Goal: Task Accomplishment & Management: Use online tool/utility

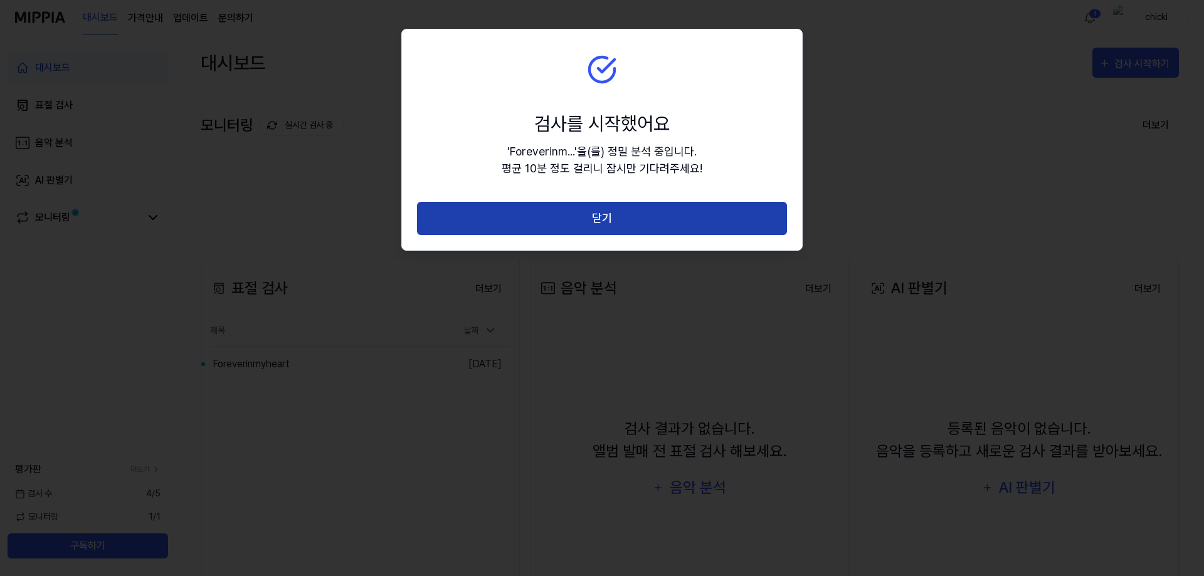
click at [494, 212] on button "닫기" at bounding box center [602, 218] width 370 height 33
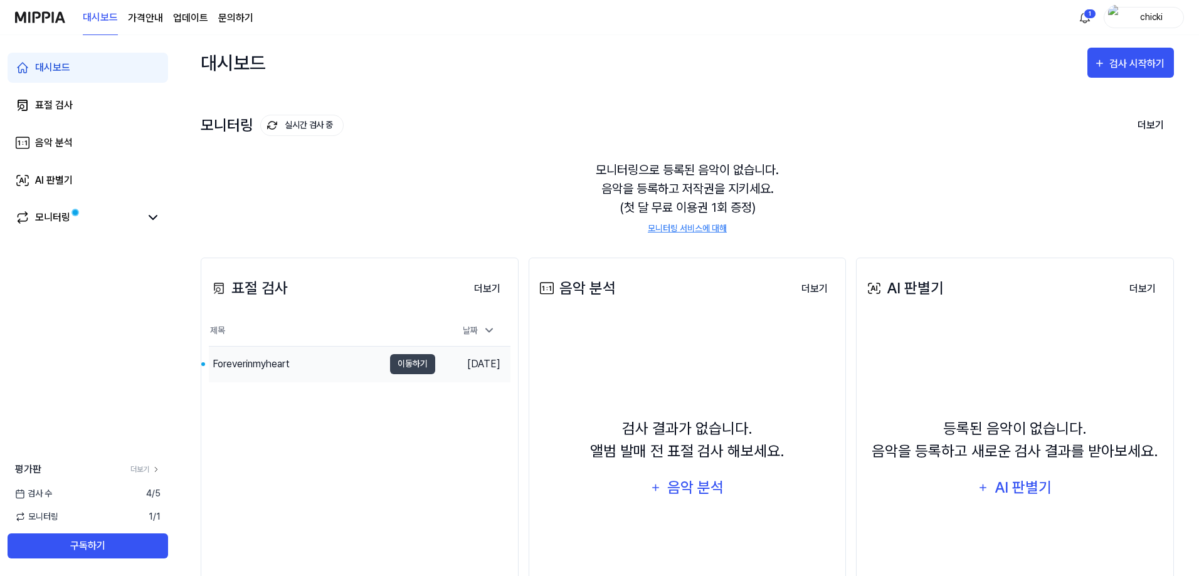
click at [318, 381] on div "Foreverinmyheart" at bounding box center [296, 364] width 175 height 35
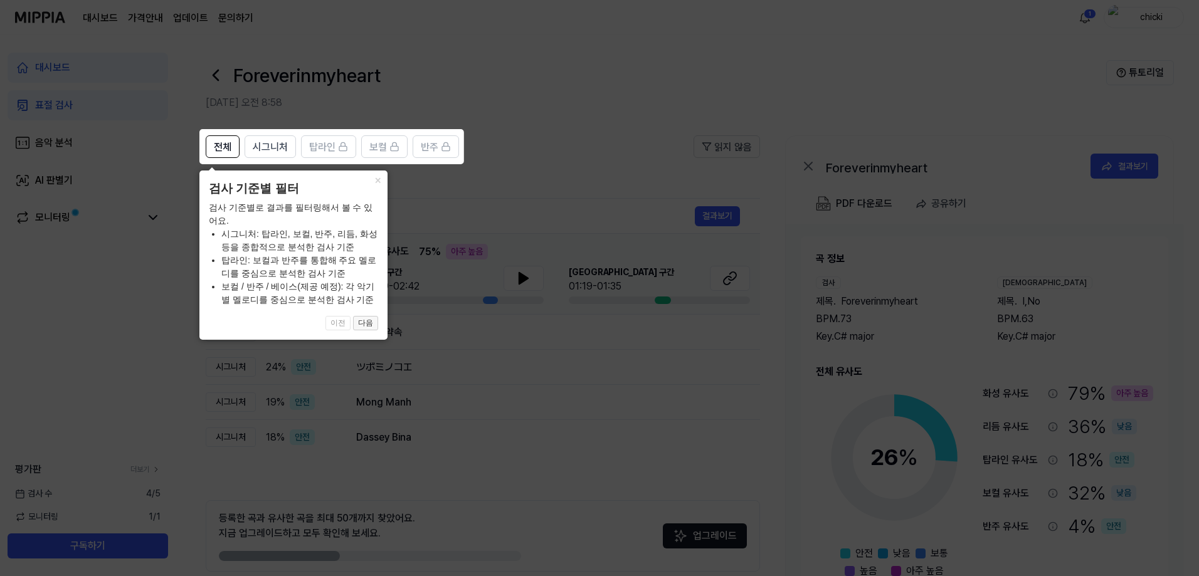
click at [362, 321] on button "다음" at bounding box center [365, 323] width 25 height 15
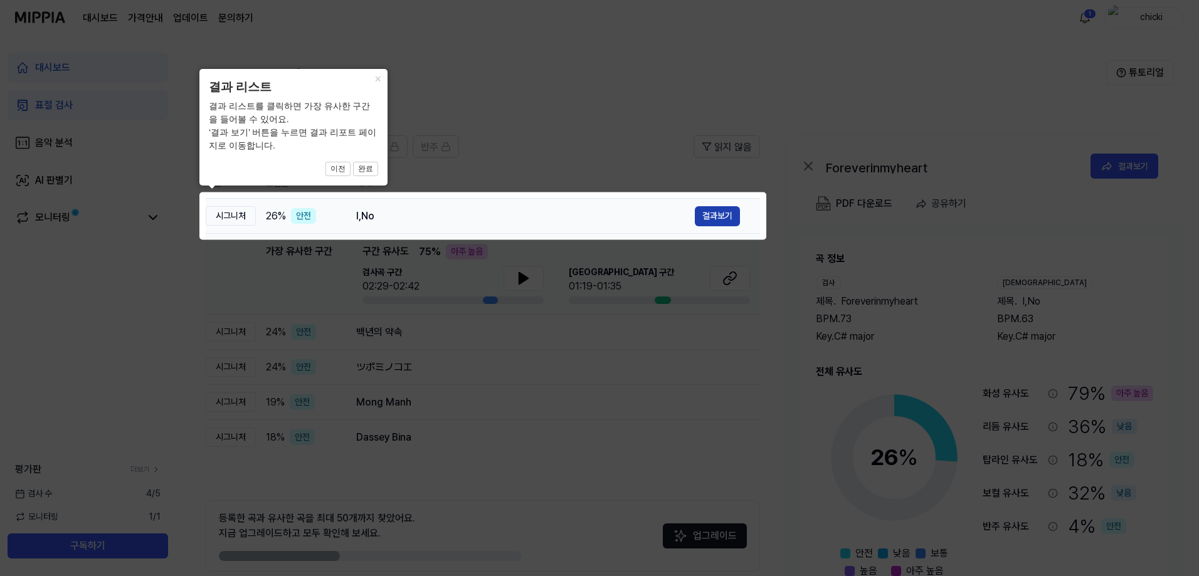
click at [708, 214] on button "결과보기" at bounding box center [717, 216] width 45 height 20
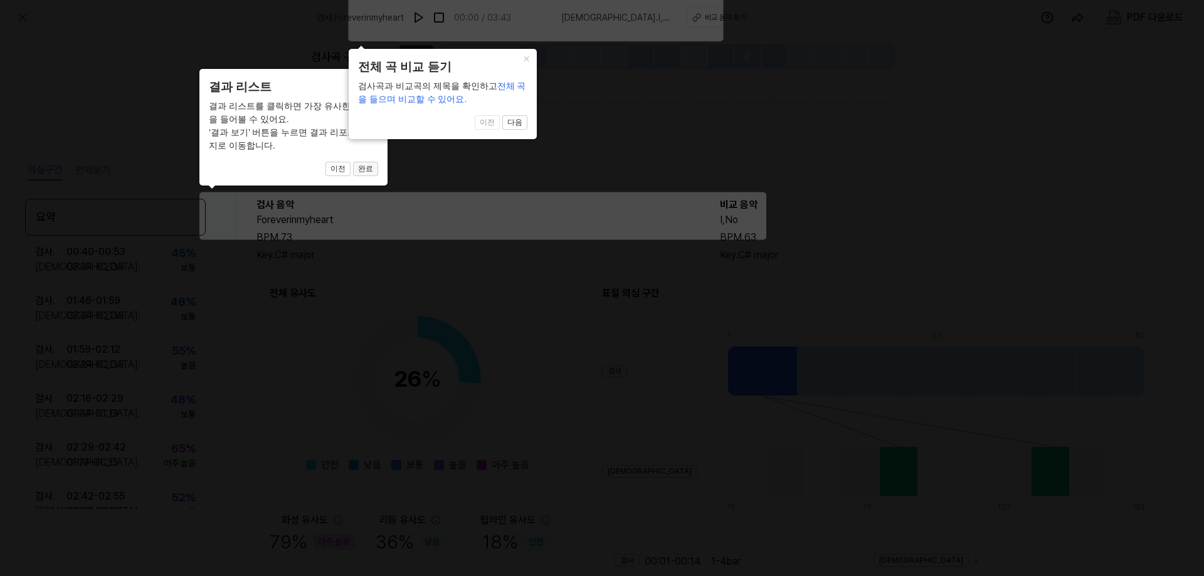
click at [372, 167] on button "완료" at bounding box center [365, 169] width 25 height 15
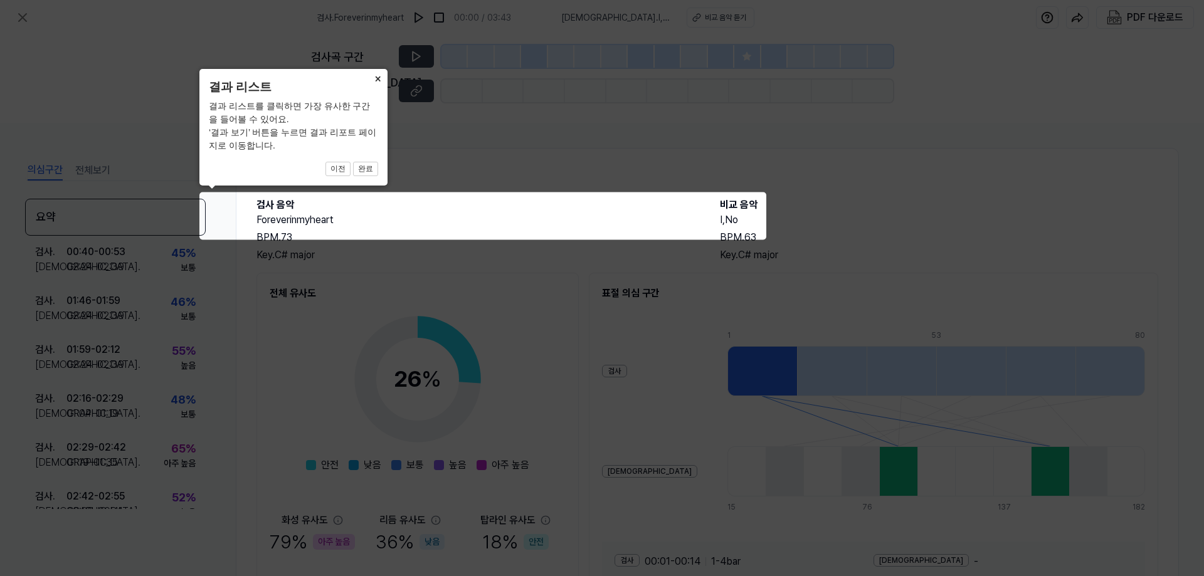
click at [379, 164] on div "× 결과 리스트 결과 리스트를 클릭하면 가장 유사한 구간을 들어볼 수 있어요. ‘결과 보기’ 버튼을 누르면 결과 리포트 페이지로 이동합니다. …" at bounding box center [293, 127] width 188 height 117
click at [377, 169] on div "× 결과 리스트 결과 리스트를 클릭하면 가장 유사한 구간을 들어볼 수 있어요. ‘결과 보기’ 버튼을 누르면 결과 리포트 페이지로 이동합니다. …" at bounding box center [293, 127] width 188 height 117
click at [374, 169] on button "완료" at bounding box center [365, 169] width 25 height 15
click at [371, 171] on button "완료" at bounding box center [365, 169] width 25 height 15
click at [194, 207] on icon at bounding box center [602, 288] width 1204 height 576
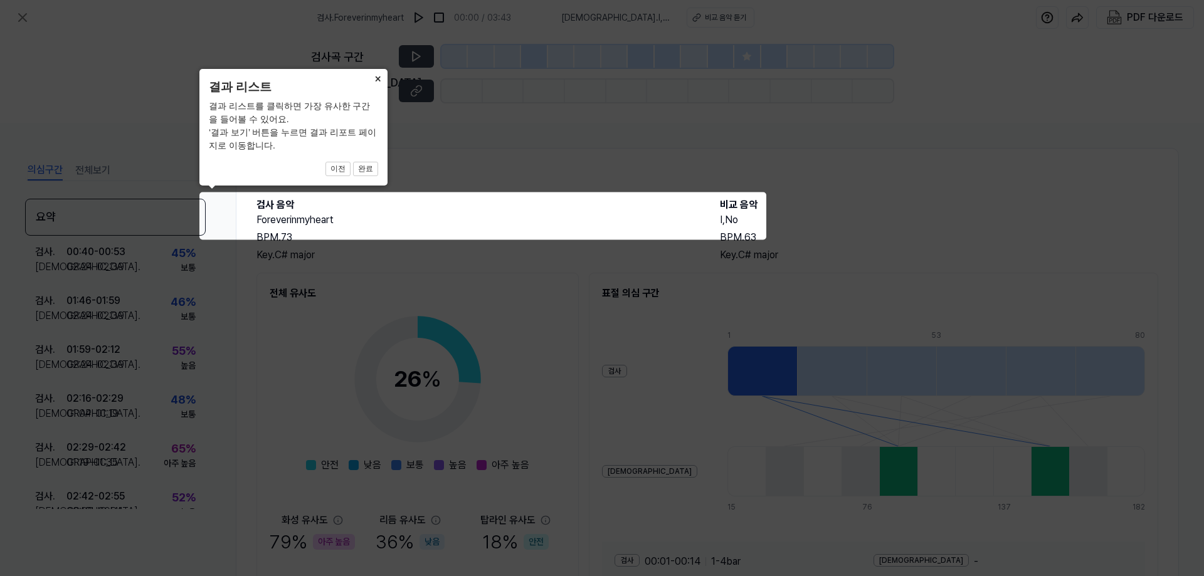
click at [330, 174] on span "이전 완료" at bounding box center [293, 169] width 169 height 15
click at [374, 84] on button "×" at bounding box center [377, 78] width 20 height 18
click at [376, 78] on button "×" at bounding box center [377, 78] width 20 height 18
click at [687, 303] on icon at bounding box center [602, 288] width 1204 height 576
click at [621, 355] on icon at bounding box center [602, 288] width 1204 height 576
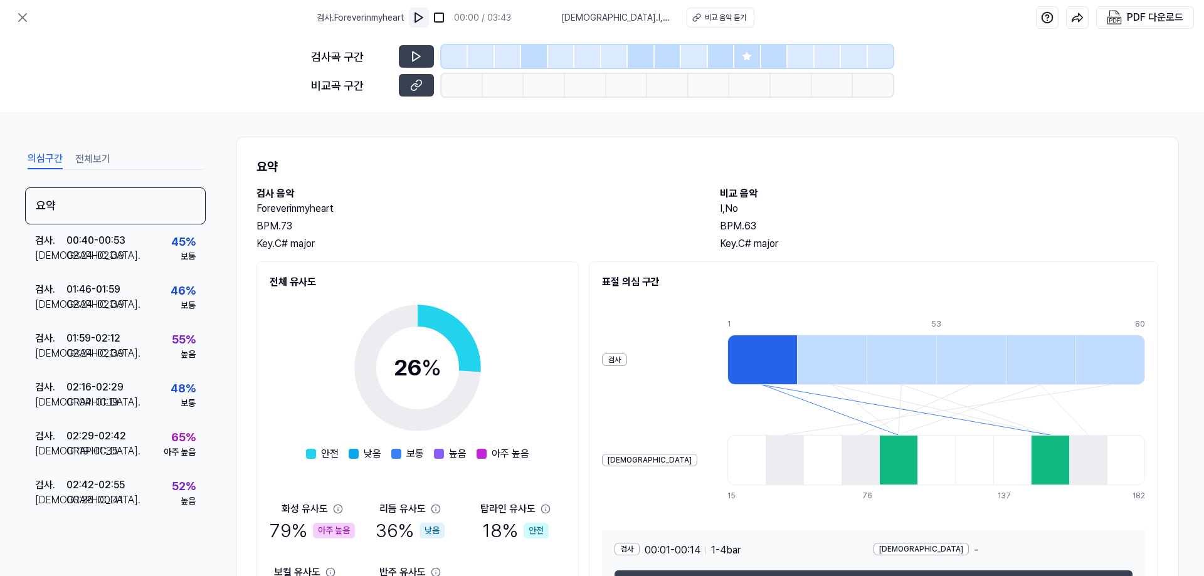
click at [425, 17] on img at bounding box center [419, 17] width 13 height 13
click at [426, 17] on img at bounding box center [420, 17] width 13 height 13
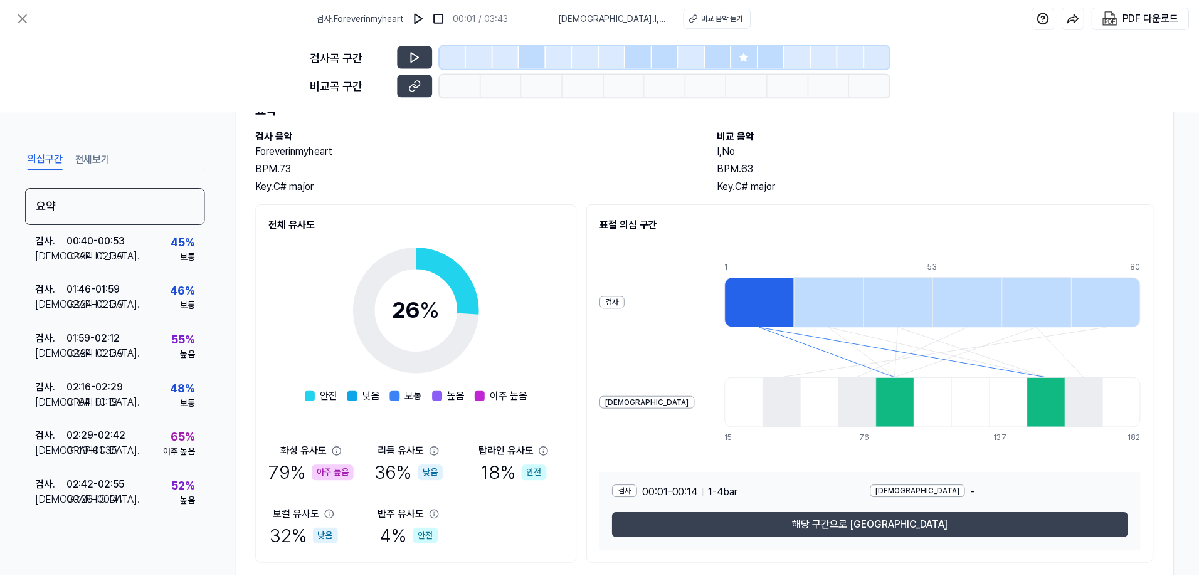
scroll to position [28, 0]
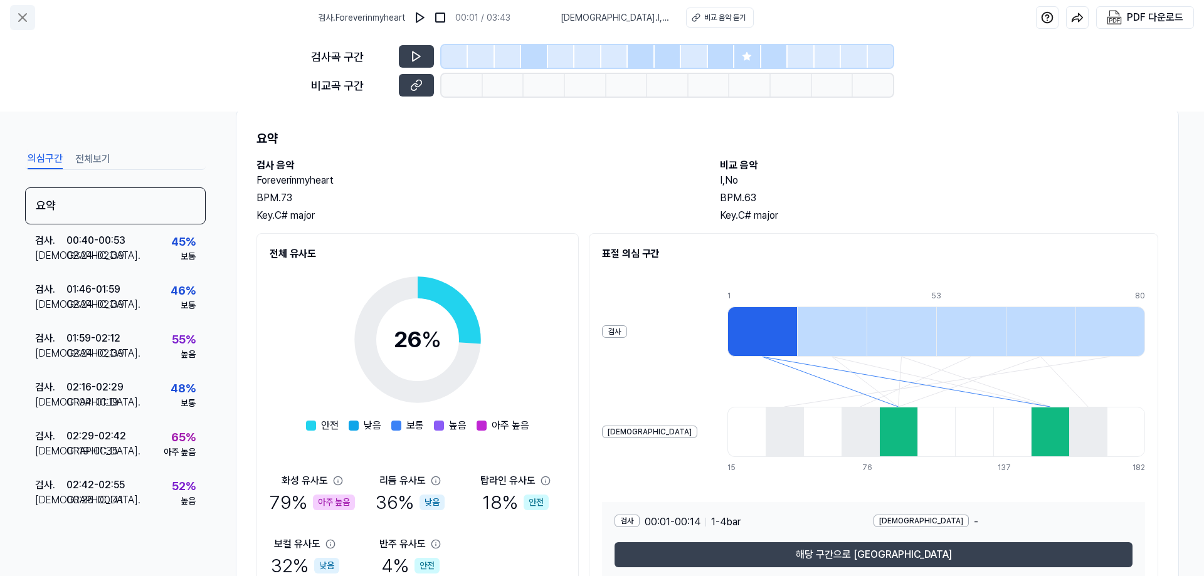
click at [27, 19] on icon at bounding box center [22, 17] width 15 height 15
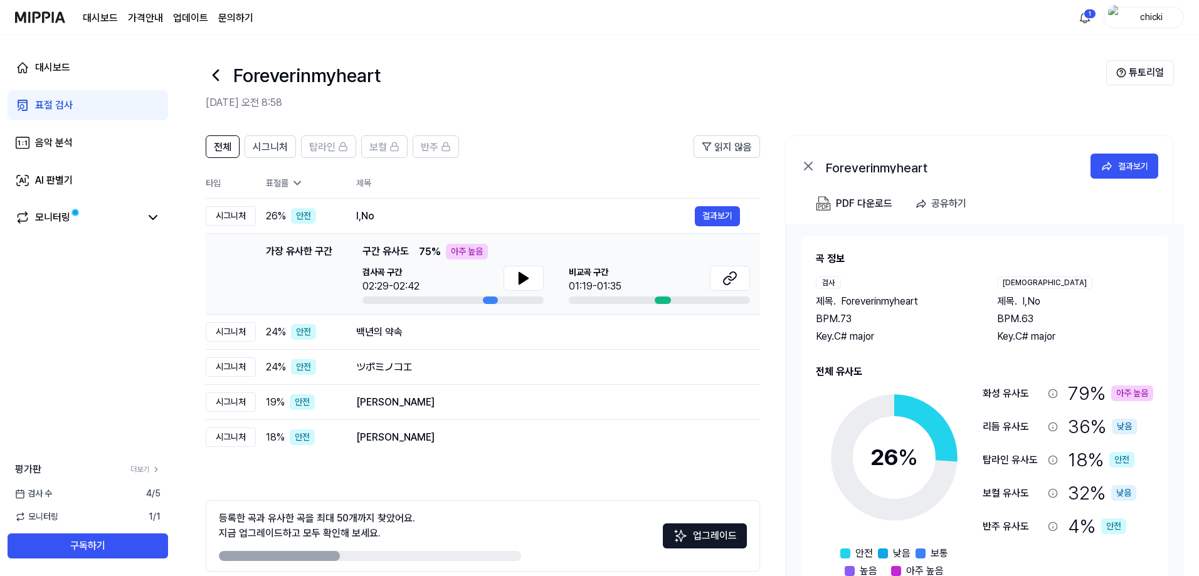
click at [77, 116] on link "표절 검사" at bounding box center [88, 105] width 160 height 30
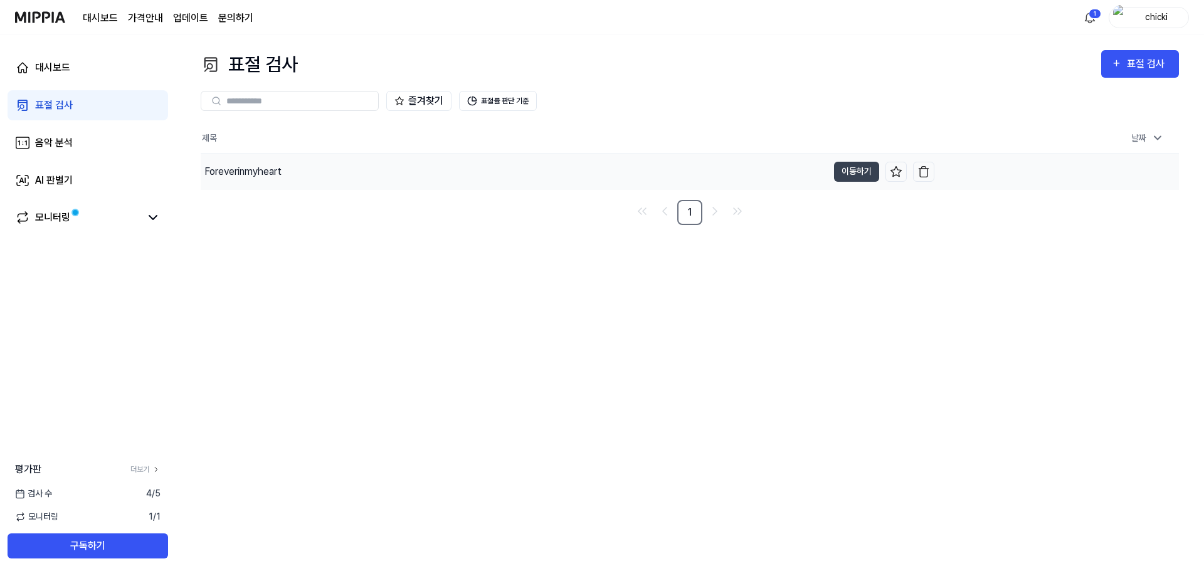
click at [246, 169] on div "Foreverinmyheart" at bounding box center [242, 171] width 77 height 15
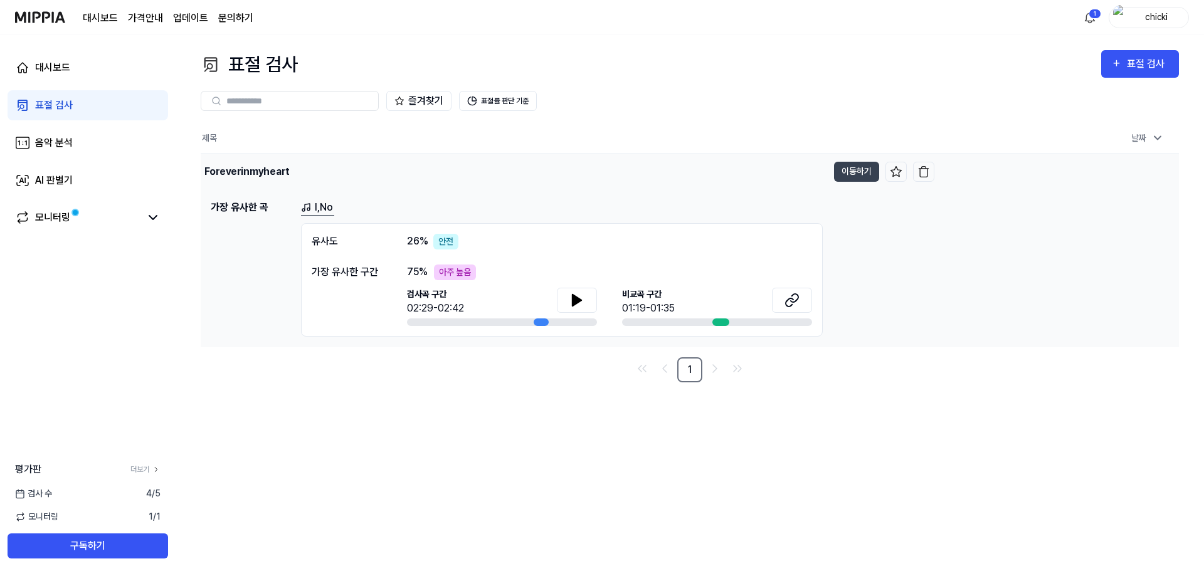
click at [241, 169] on div "Foreverinmyheart" at bounding box center [246, 171] width 85 height 15
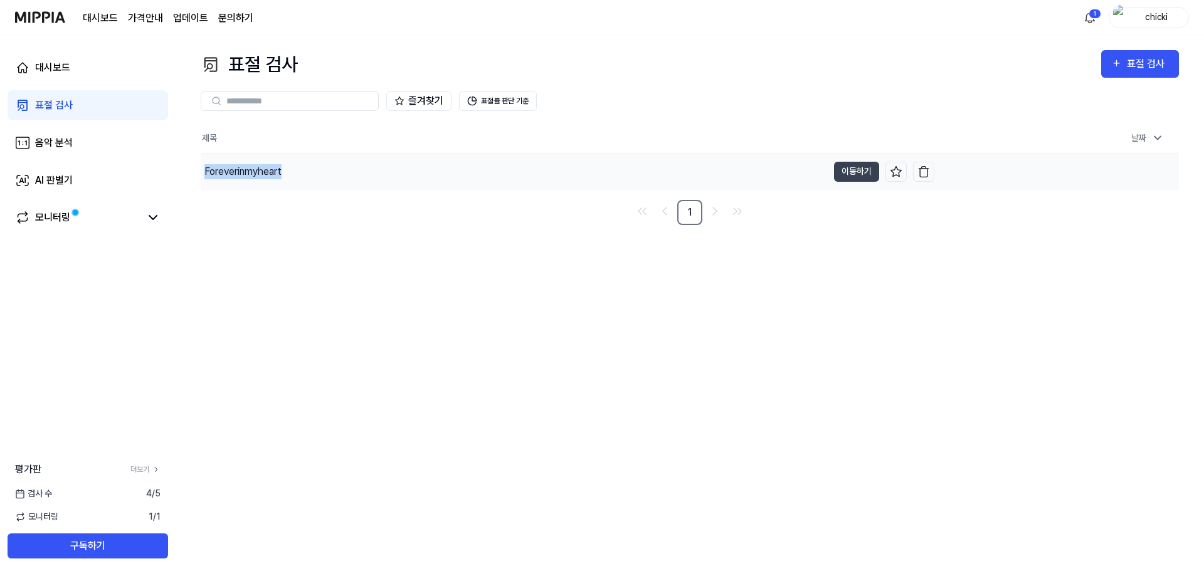
click at [241, 169] on div "Foreverinmyheart" at bounding box center [242, 171] width 77 height 15
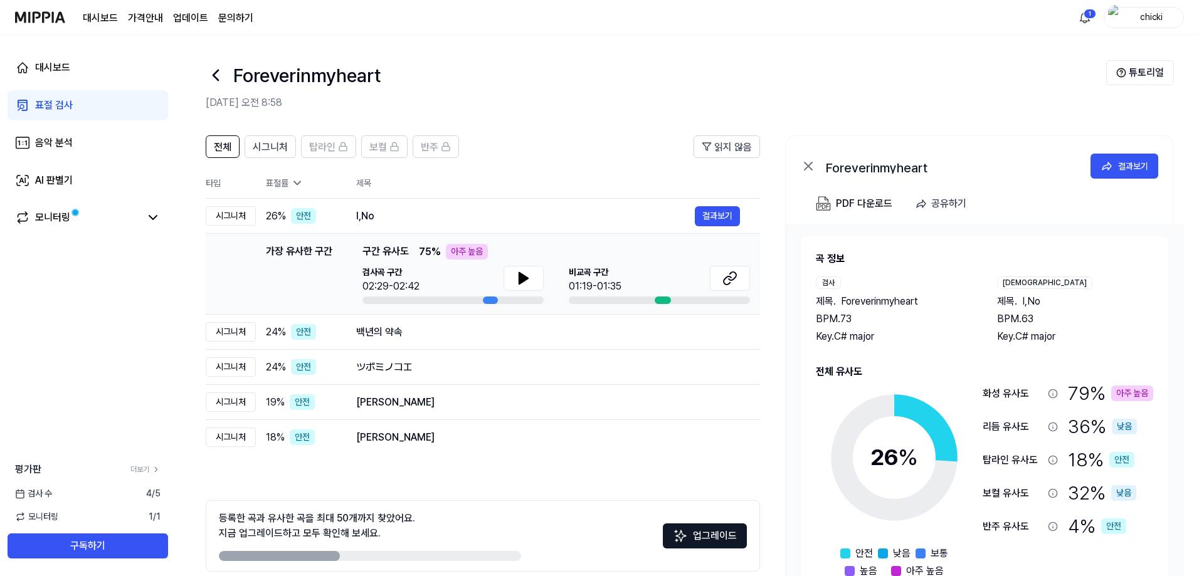
click at [673, 298] on div at bounding box center [659, 301] width 181 height 8
drag, startPoint x: 599, startPoint y: 274, endPoint x: 591, endPoint y: 274, distance: 8.8
click at [596, 274] on span "[GEOGRAPHIC_DATA] 구간" at bounding box center [595, 272] width 53 height 13
click at [722, 280] on button at bounding box center [730, 278] width 40 height 25
click at [522, 281] on icon at bounding box center [523, 278] width 9 height 11
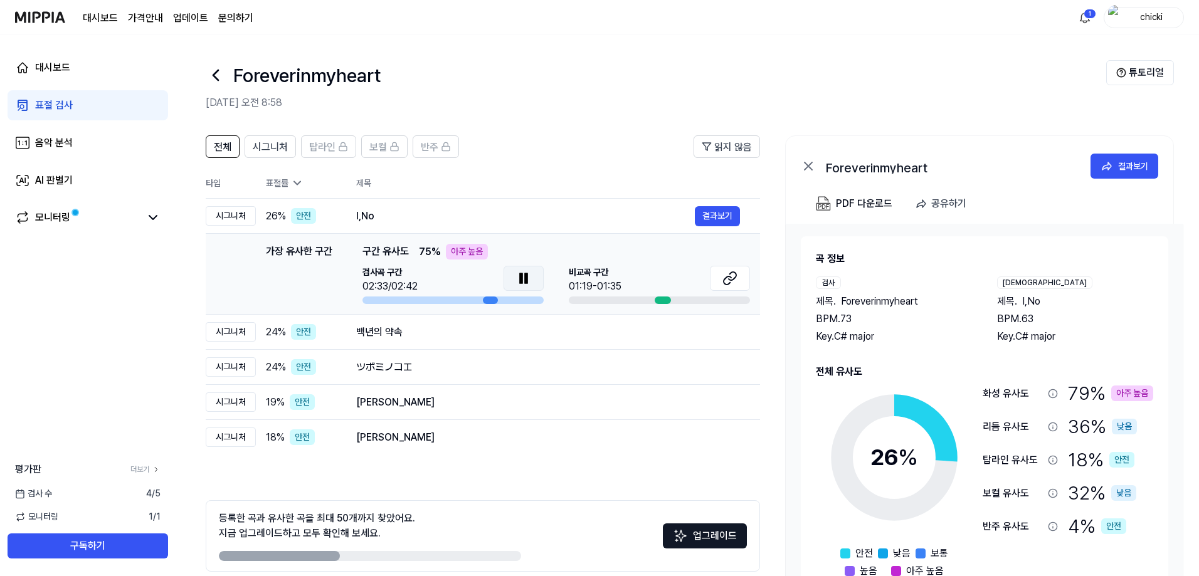
click at [525, 280] on icon at bounding box center [526, 278] width 3 height 10
click at [730, 280] on icon at bounding box center [733, 276] width 8 height 8
click at [514, 268] on button at bounding box center [523, 278] width 40 height 25
click at [529, 278] on icon at bounding box center [523, 278] width 15 height 15
click at [725, 211] on button "결과보기" at bounding box center [717, 216] width 45 height 20
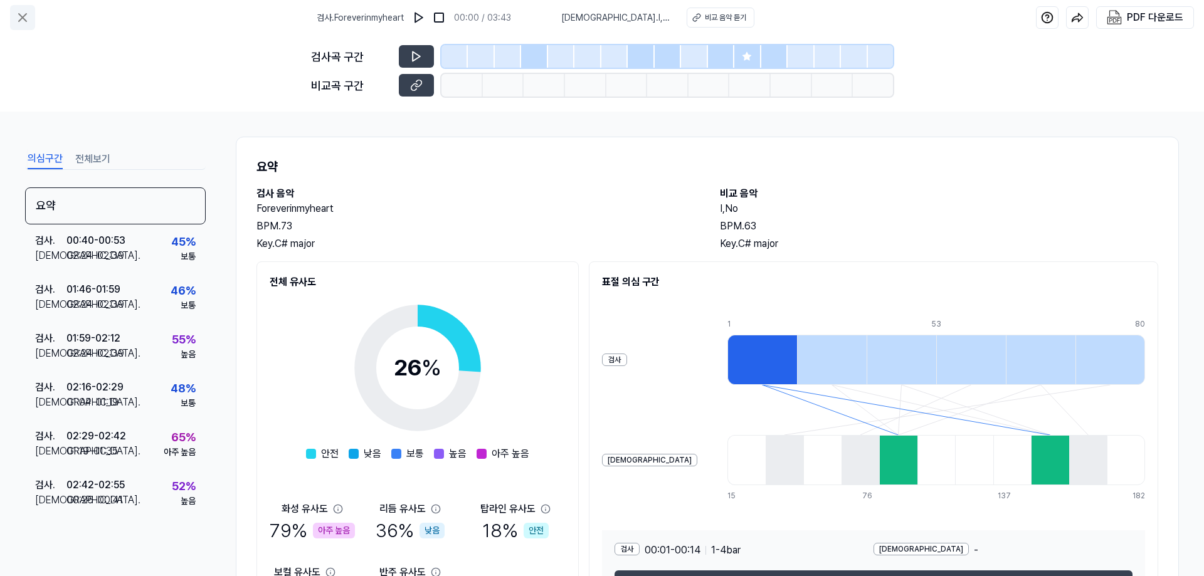
click at [28, 13] on icon at bounding box center [22, 17] width 15 height 15
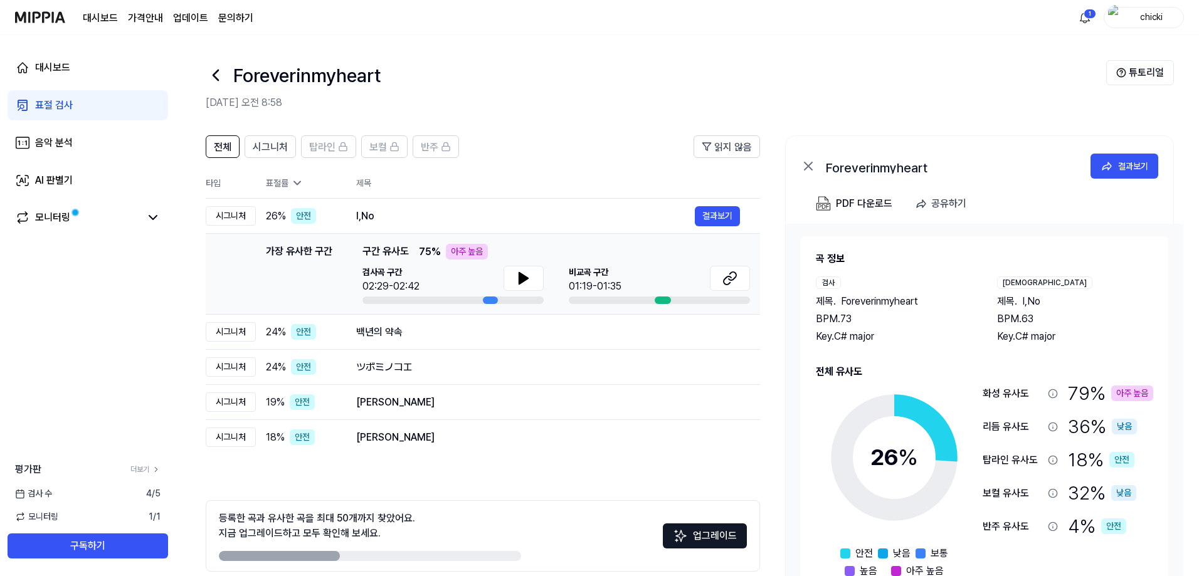
click at [75, 105] on link "표절 검사" at bounding box center [88, 105] width 160 height 30
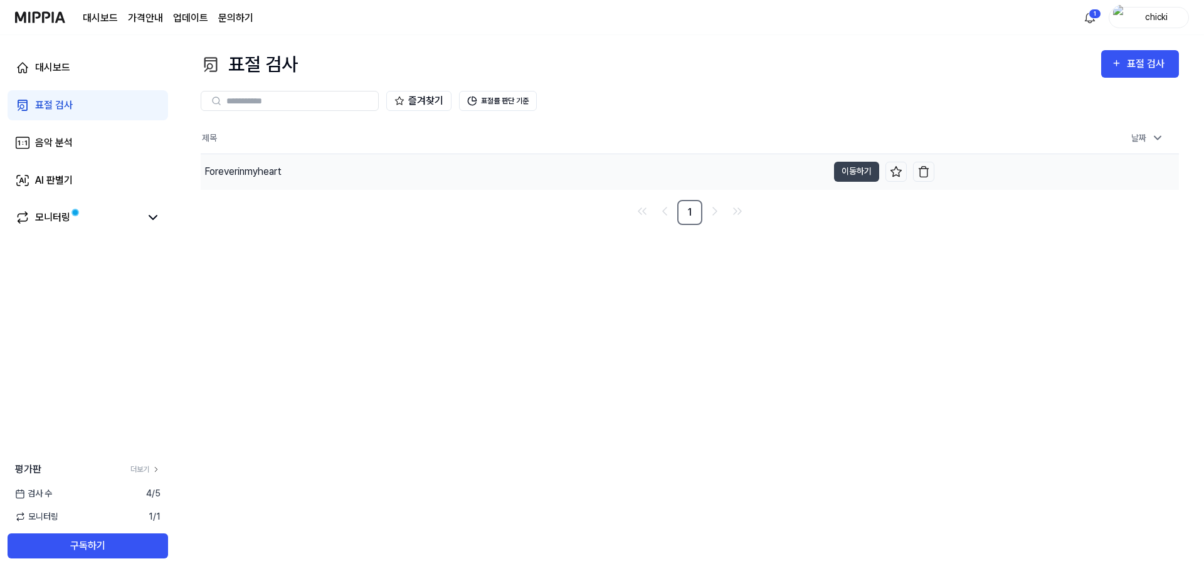
click at [234, 183] on div "Foreverinmyheart" at bounding box center [514, 171] width 627 height 35
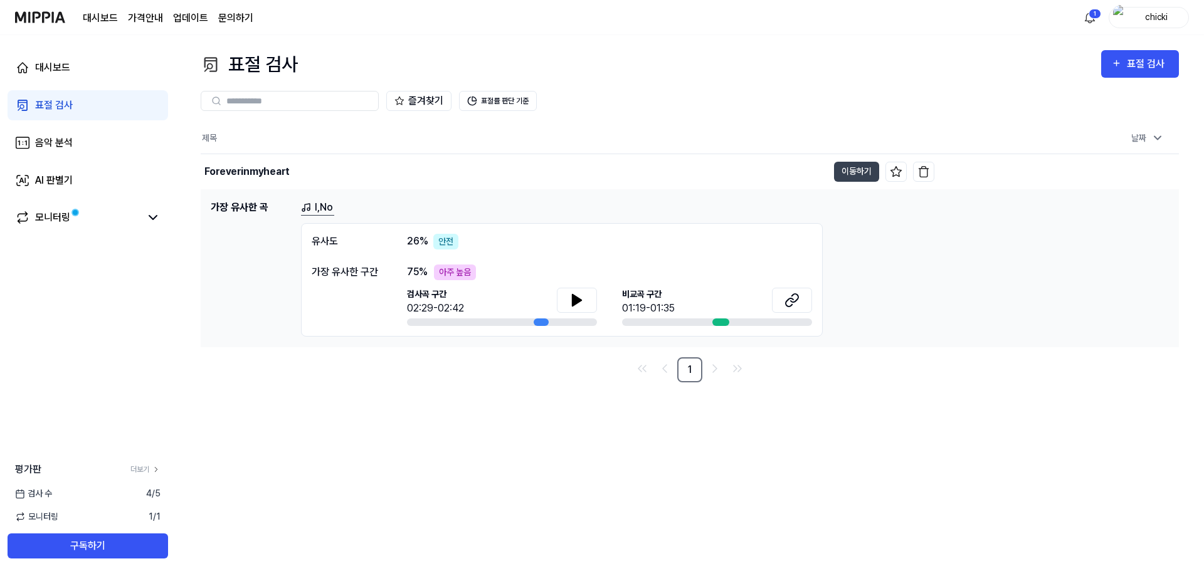
click at [85, 115] on link "표절 검사" at bounding box center [88, 105] width 160 height 30
click at [843, 168] on button "이동하기" at bounding box center [856, 172] width 45 height 20
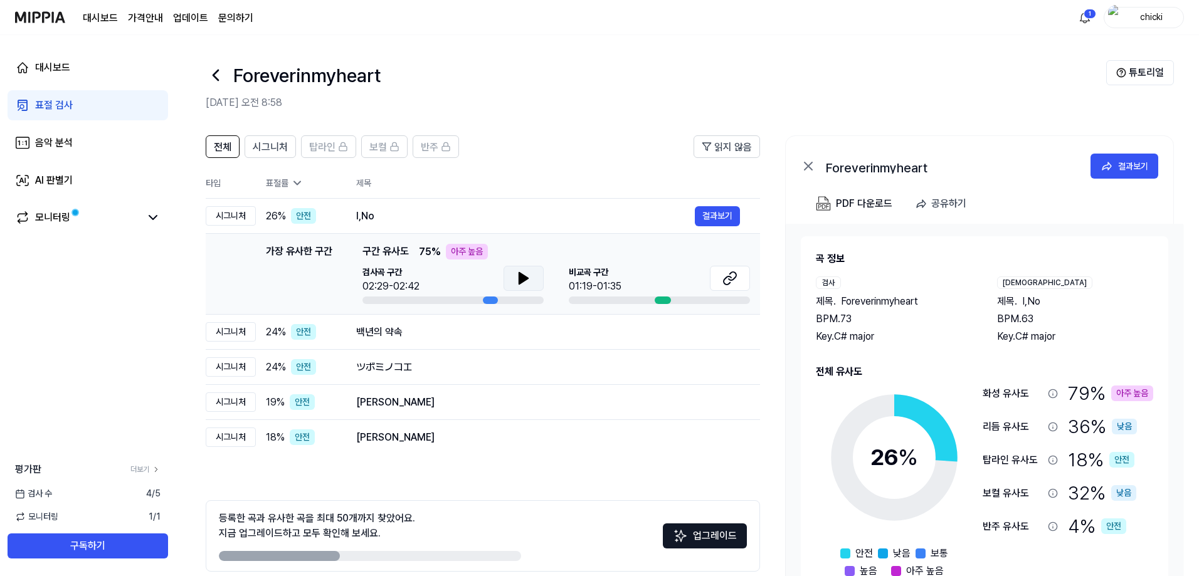
click at [530, 272] on icon at bounding box center [523, 278] width 15 height 15
